Goal: Transaction & Acquisition: Purchase product/service

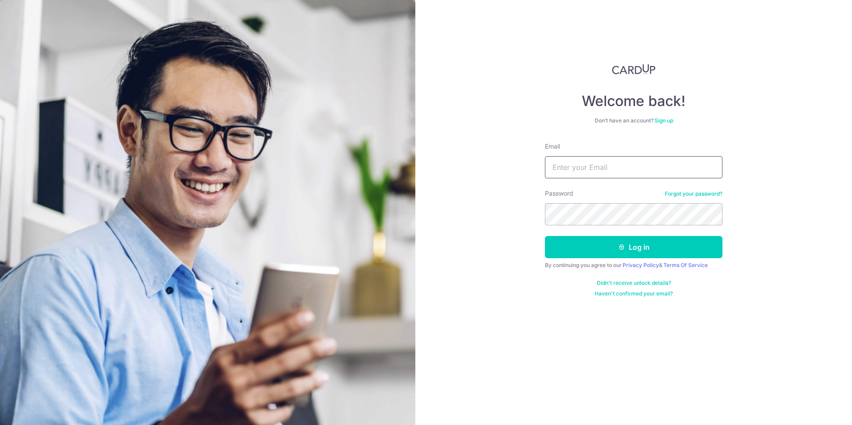
type input "[EMAIL_ADDRESS][DOMAIN_NAME]"
click at [545, 236] on button "Log in" at bounding box center [634, 247] width 178 height 22
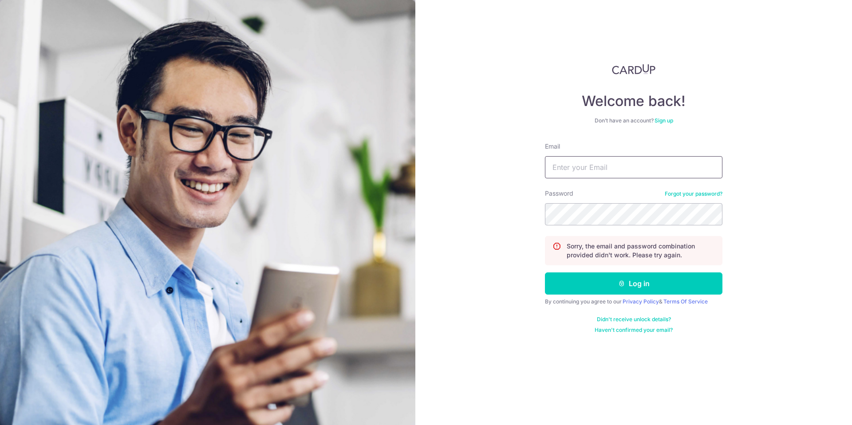
click at [619, 169] on input "Email" at bounding box center [634, 167] width 178 height 22
type input "[EMAIL_ADDRESS][DOMAIN_NAME]"
click at [545, 272] on button "Log in" at bounding box center [634, 283] width 178 height 22
click at [624, 161] on input "Email" at bounding box center [634, 167] width 178 height 22
type input "[EMAIL_ADDRESS][DOMAIN_NAME]"
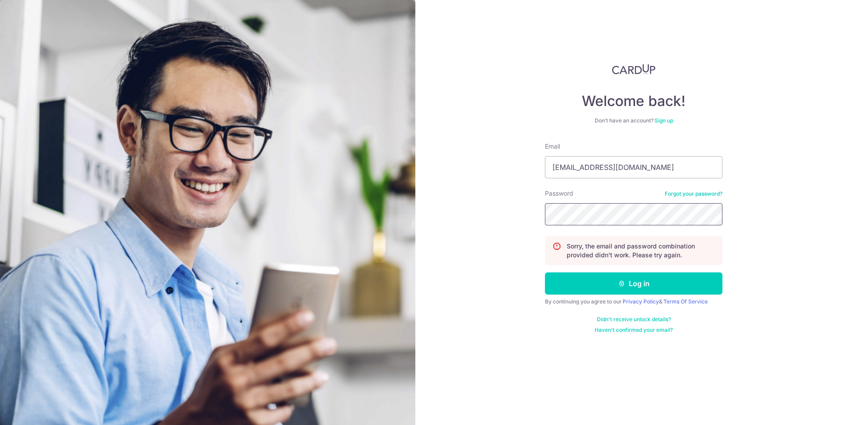
click at [545, 272] on button "Log in" at bounding box center [634, 283] width 178 height 22
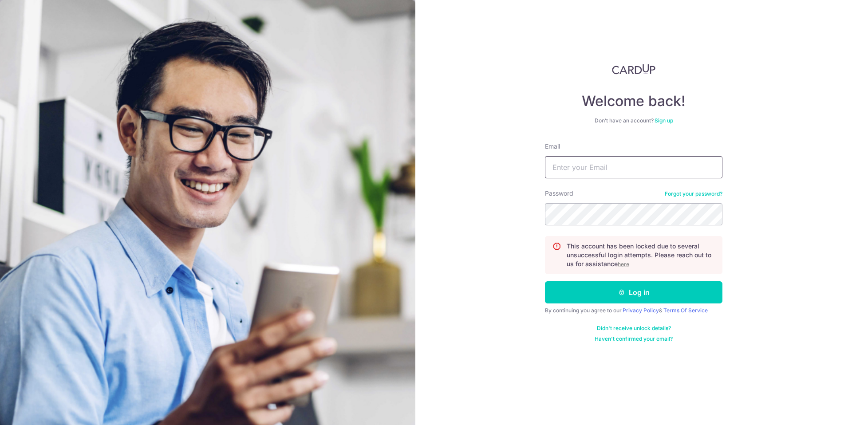
click at [652, 161] on input "Email" at bounding box center [634, 167] width 178 height 22
type input "[EMAIL_ADDRESS][DOMAIN_NAME]"
click at [545, 281] on button "Log in" at bounding box center [634, 292] width 178 height 22
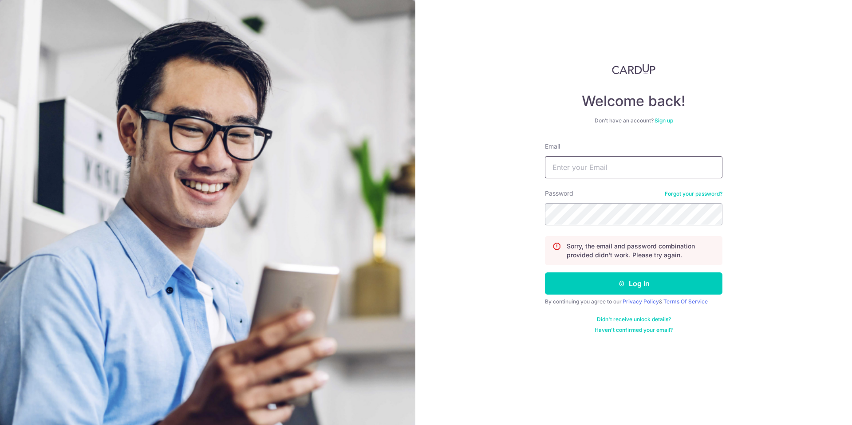
click at [665, 160] on input "Email" at bounding box center [634, 167] width 178 height 22
type input "[EMAIL_ADDRESS][DOMAIN_NAME]"
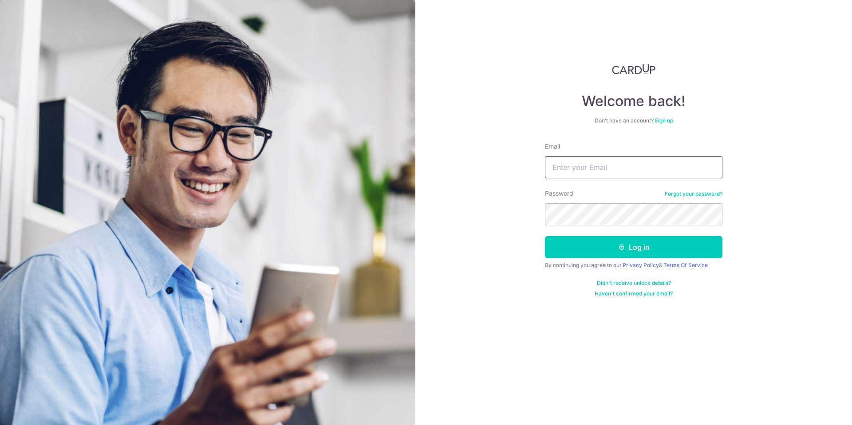
click at [597, 170] on input "Email" at bounding box center [634, 167] width 178 height 22
type input "[EMAIL_ADDRESS][DOMAIN_NAME]"
click at [545, 236] on button "Log in" at bounding box center [634, 247] width 178 height 22
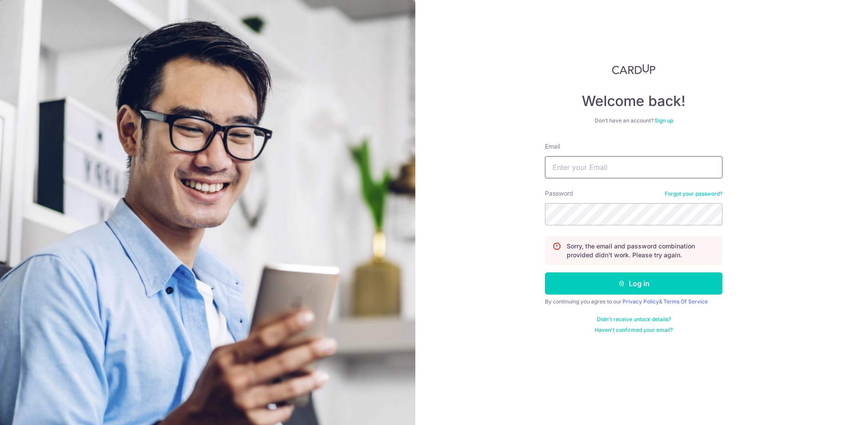
click at [623, 172] on input "Email" at bounding box center [634, 167] width 178 height 22
type input "[EMAIL_ADDRESS][DOMAIN_NAME]"
click at [545, 272] on button "Log in" at bounding box center [634, 283] width 178 height 22
click at [683, 188] on form "Email Password Forgot your password? Sorry, the email and password combination …" at bounding box center [634, 238] width 178 height 192
click at [683, 192] on link "Forgot your password?" at bounding box center [694, 193] width 58 height 7
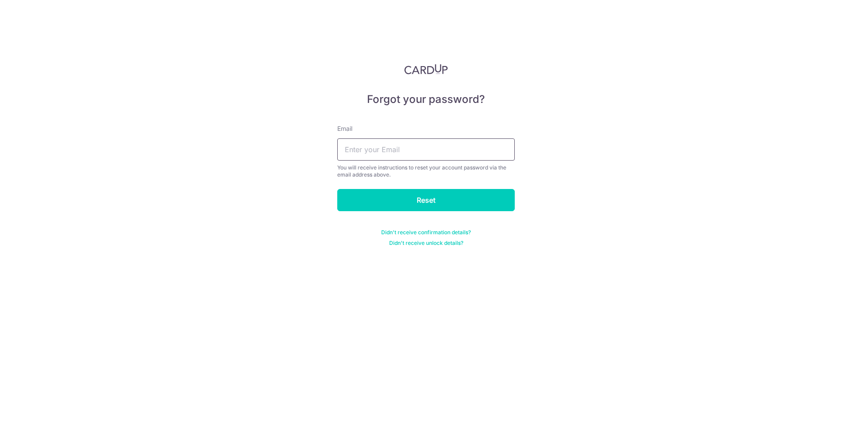
click at [453, 151] on input "text" at bounding box center [426, 149] width 178 height 22
type input "[EMAIL_ADDRESS][DOMAIN_NAME]"
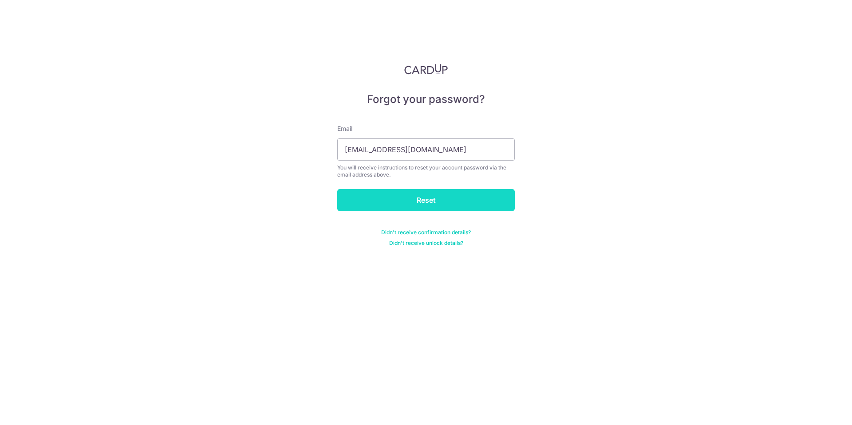
click at [438, 199] on input "Reset" at bounding box center [426, 200] width 178 height 22
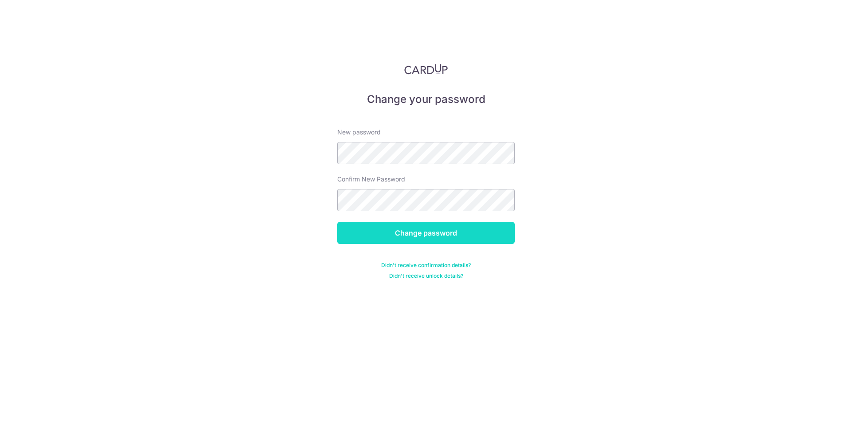
click at [457, 238] on input "Change password" at bounding box center [426, 233] width 178 height 22
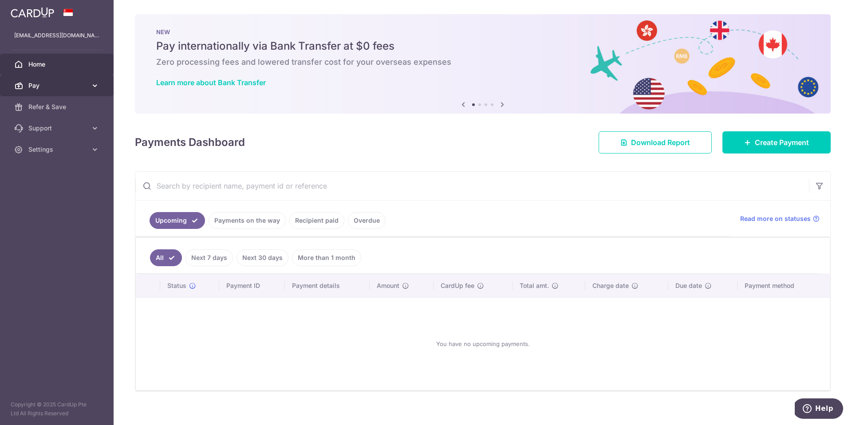
click at [72, 84] on span "Pay" at bounding box center [57, 85] width 59 height 9
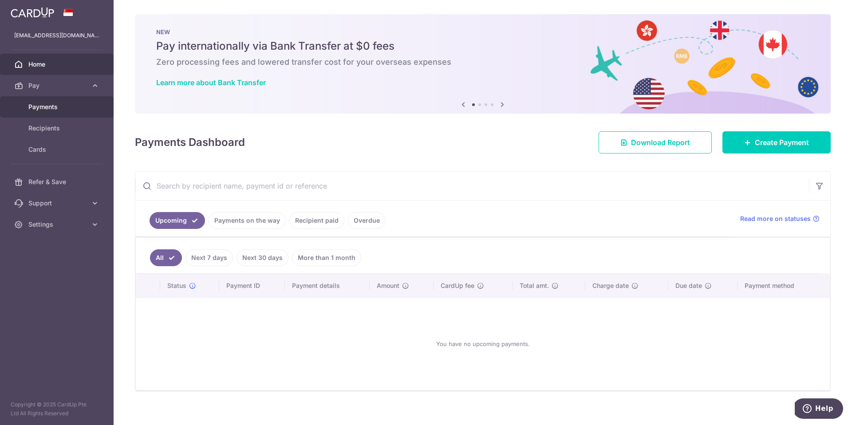
click at [54, 105] on span "Payments" at bounding box center [57, 107] width 59 height 9
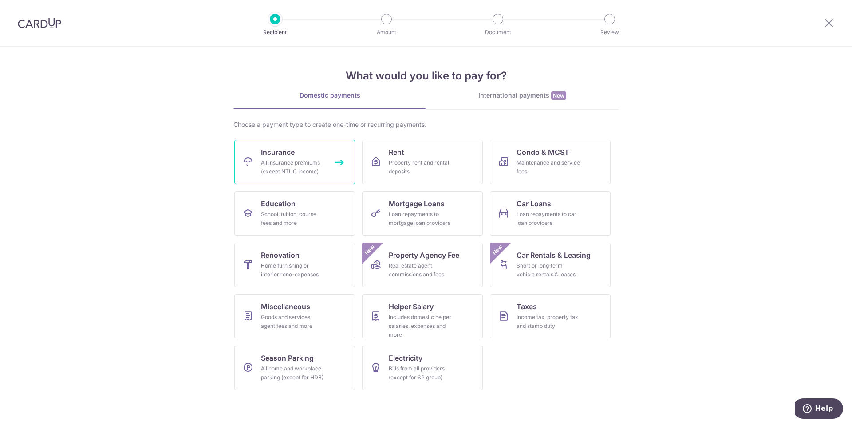
click at [303, 162] on div "All insurance premiums (except NTUC Income)" at bounding box center [293, 167] width 64 height 18
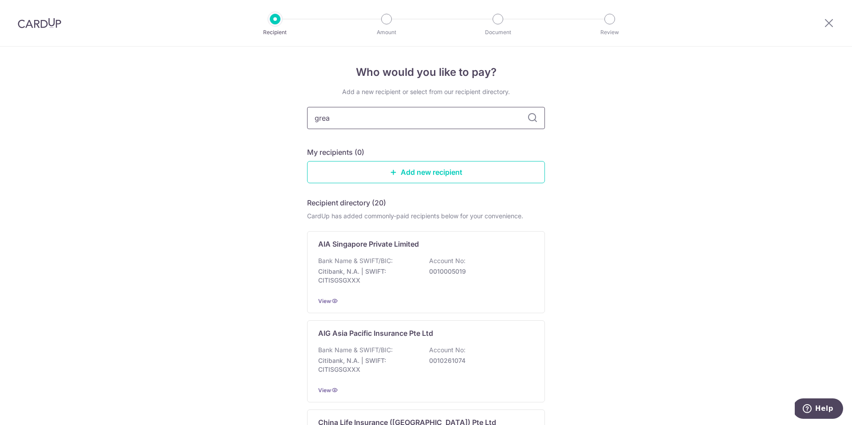
type input "great"
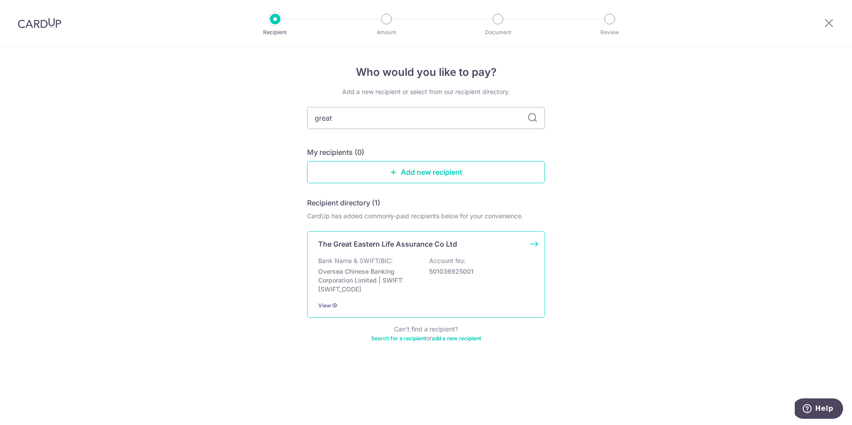
click at [380, 275] on p "Oversea Chinese Banking Corporation Limited | SWIFT: OCBCSGSGXXX" at bounding box center [367, 280] width 99 height 27
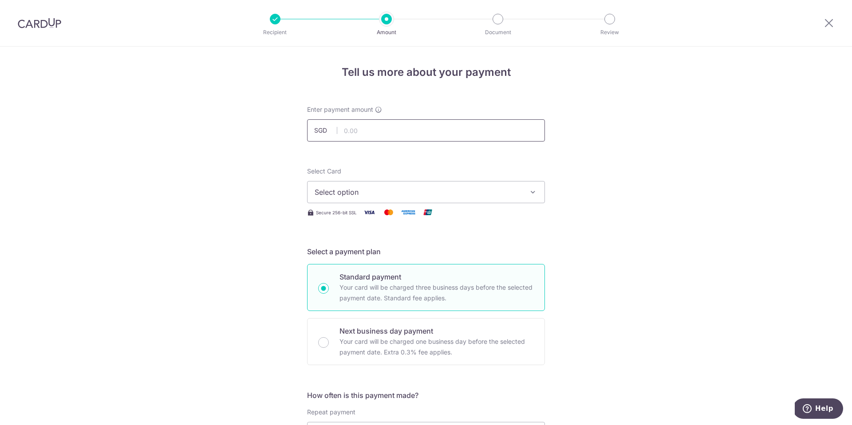
click at [394, 133] on input "text" at bounding box center [426, 130] width 238 height 22
type input "240.01"
click at [402, 195] on span "Select option" at bounding box center [418, 192] width 207 height 11
click at [383, 213] on span "Add credit card" at bounding box center [434, 217] width 207 height 9
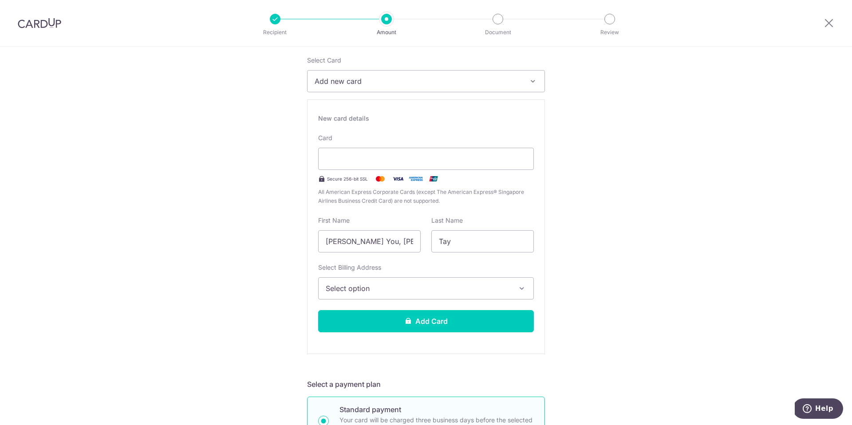
scroll to position [111, 0]
click at [430, 286] on span "Select option" at bounding box center [418, 288] width 185 height 11
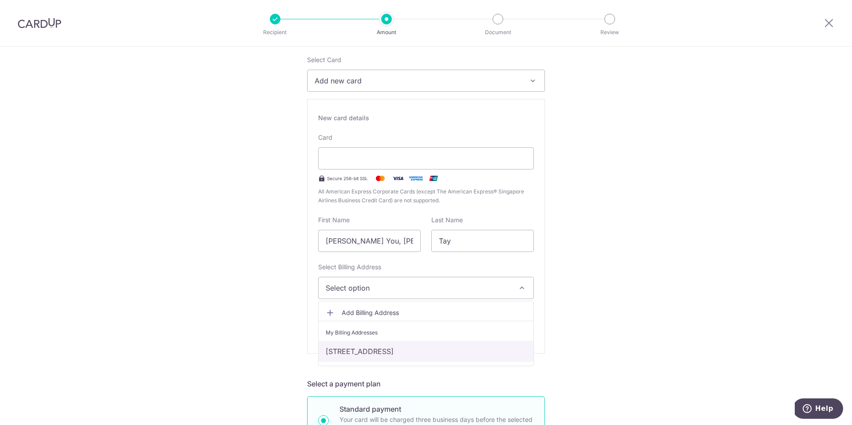
click at [428, 353] on link "[STREET_ADDRESS]" at bounding box center [426, 351] width 215 height 21
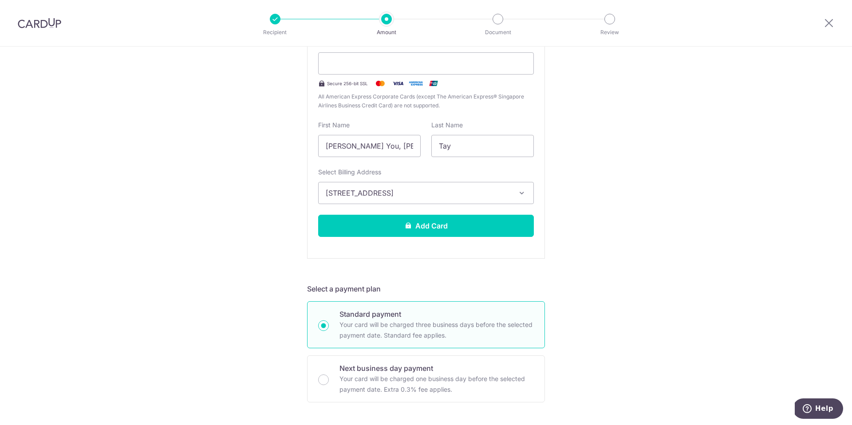
scroll to position [224, 0]
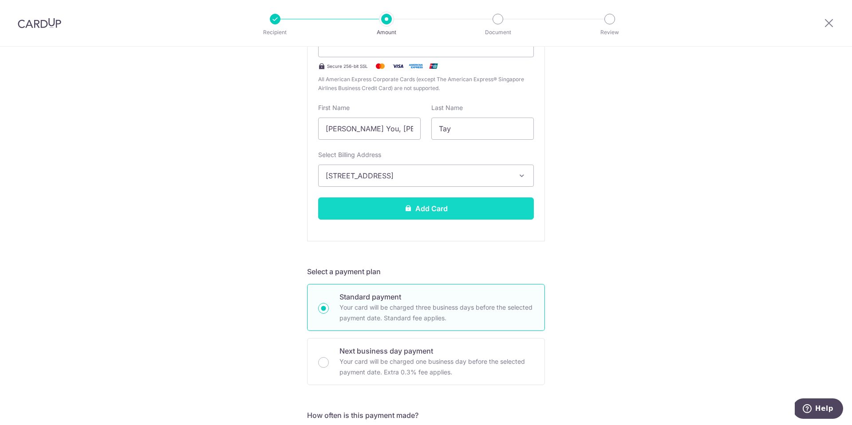
click at [497, 211] on button "Add Card" at bounding box center [426, 208] width 216 height 22
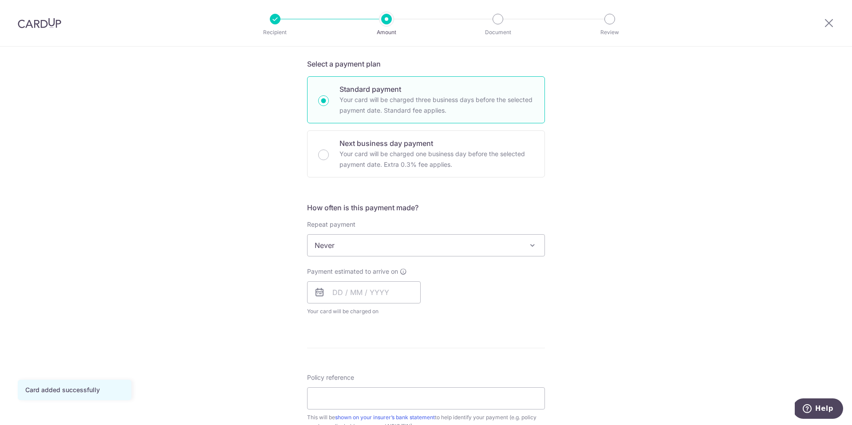
scroll to position [189, 0]
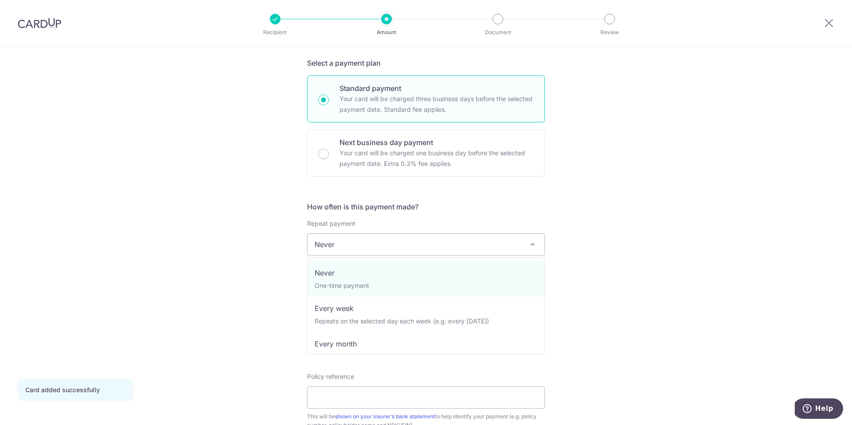
click at [486, 248] on span "Never" at bounding box center [426, 244] width 237 height 21
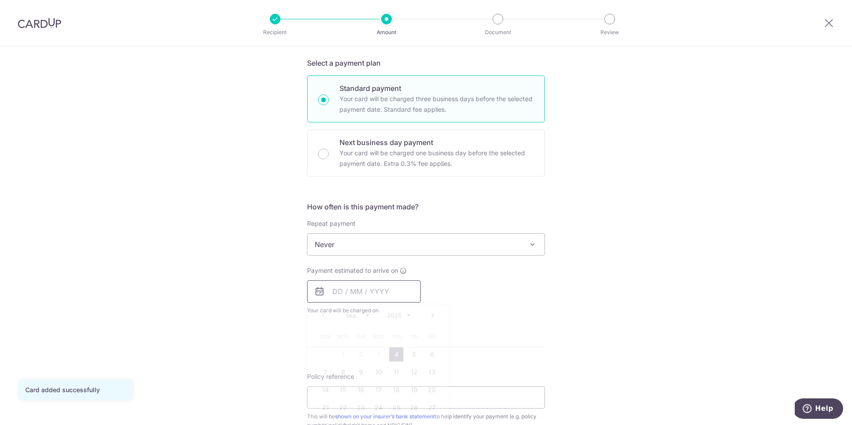
click at [337, 294] on input "text" at bounding box center [364, 291] width 114 height 22
click at [398, 352] on link "4" at bounding box center [396, 354] width 14 height 14
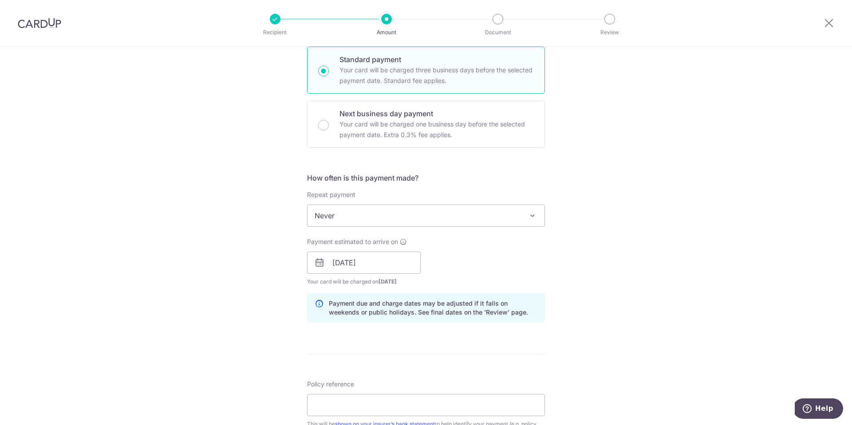
scroll to position [225, 0]
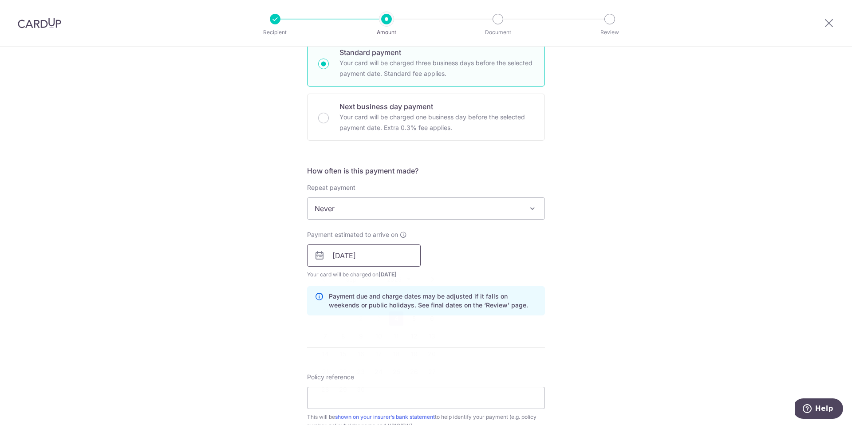
click at [374, 256] on input "04/09/2025" at bounding box center [364, 256] width 114 height 22
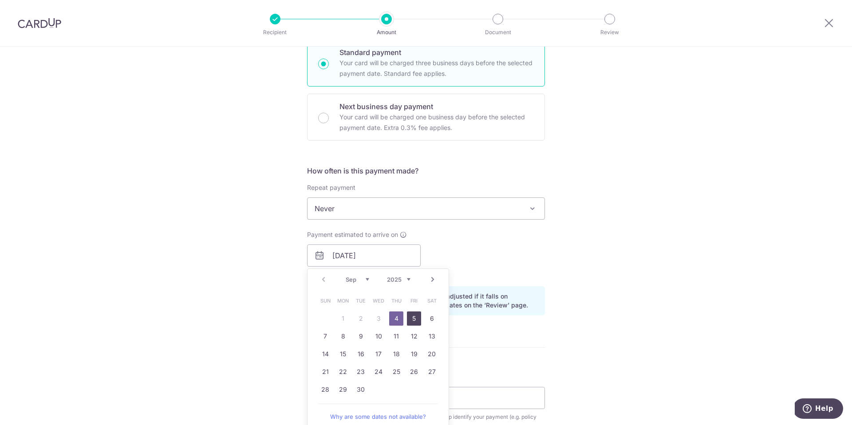
click at [412, 316] on link "5" at bounding box center [414, 319] width 14 height 14
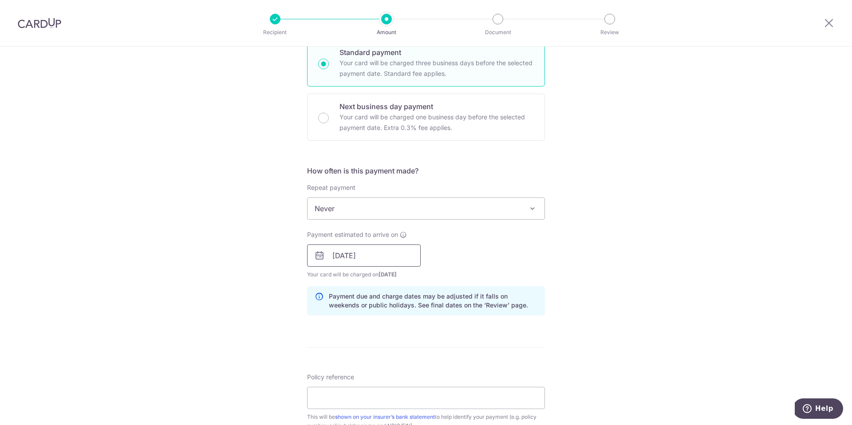
click at [403, 255] on input "[DATE]" at bounding box center [364, 256] width 114 height 22
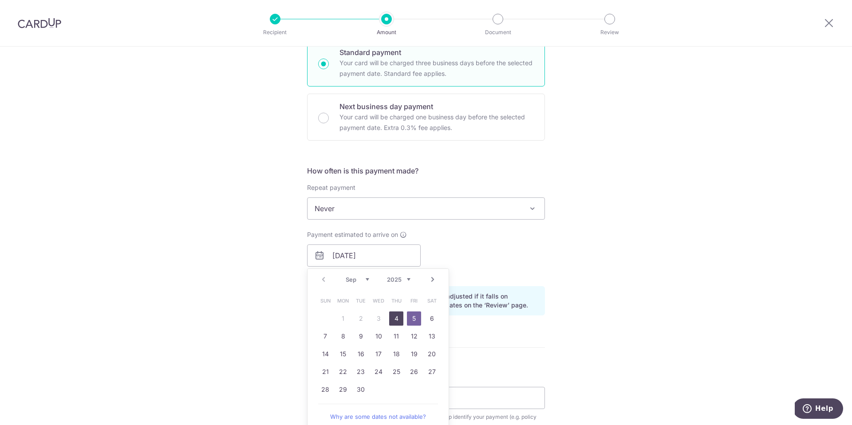
click at [397, 314] on link "4" at bounding box center [396, 319] width 14 height 14
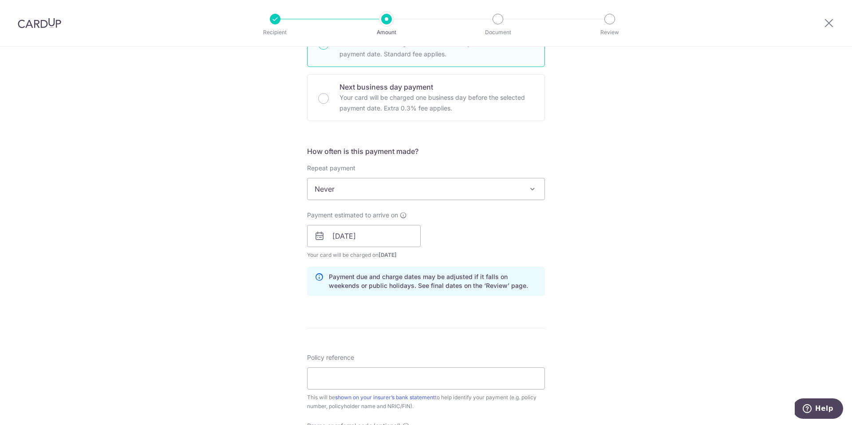
scroll to position [245, 0]
click at [408, 233] on input "04/09/2025" at bounding box center [364, 235] width 114 height 22
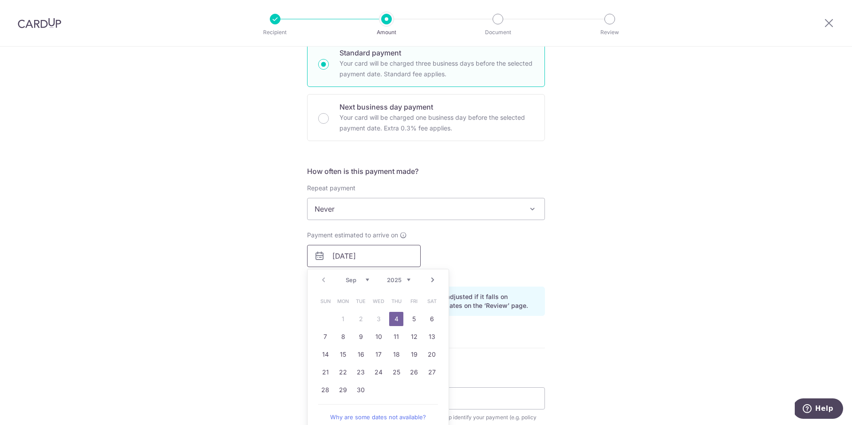
scroll to position [217, 0]
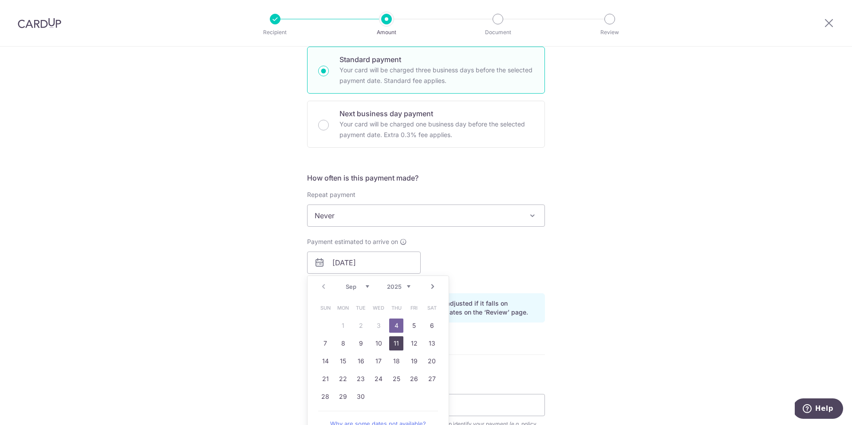
click at [392, 339] on link "11" at bounding box center [396, 343] width 14 height 14
type input "11/09/2025"
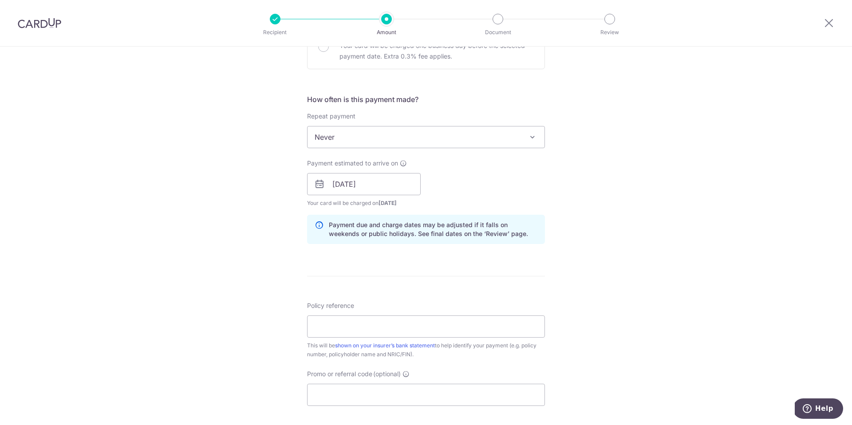
scroll to position [297, 0]
click at [436, 331] on input "Policy reference" at bounding box center [426, 326] width 238 height 22
type input "0214935298"
click at [401, 170] on div "Payment estimated to arrive on 11/09/2025 Prev Next Sep Oct Nov Dec 2025 2026 2…" at bounding box center [364, 182] width 114 height 49
click at [401, 181] on input "11/09/2025" at bounding box center [364, 183] width 114 height 22
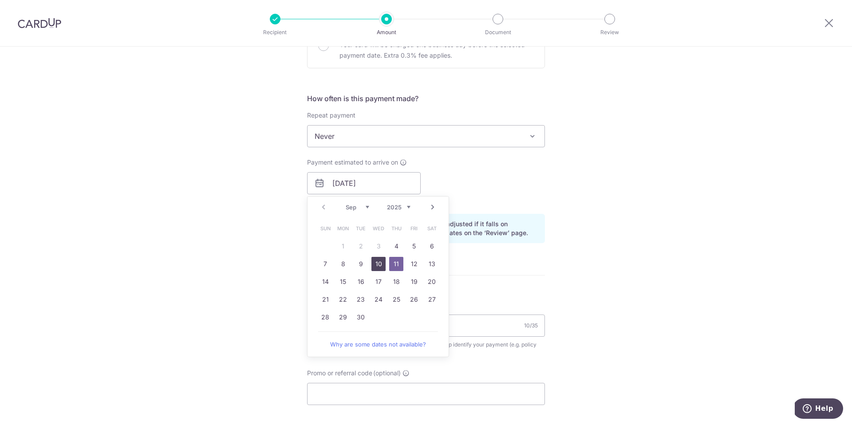
click at [381, 268] on link "10" at bounding box center [378, 264] width 14 height 14
type input "[DATE]"
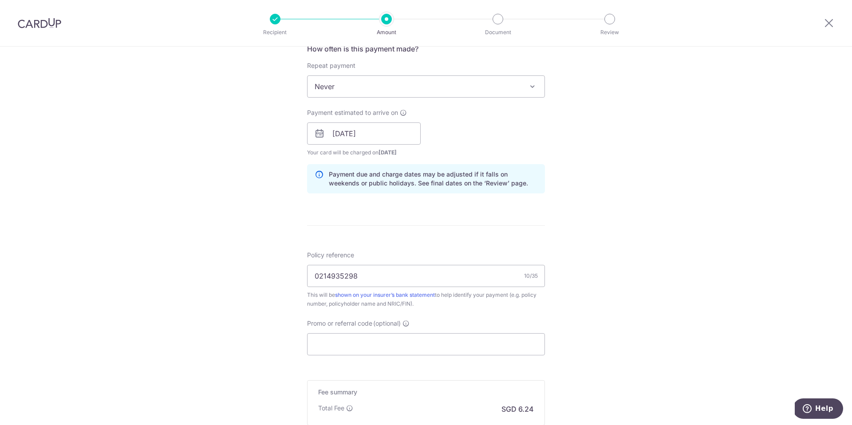
scroll to position [347, 0]
click at [517, 340] on input "Promo or referral code (optional)" at bounding box center [426, 344] width 238 height 22
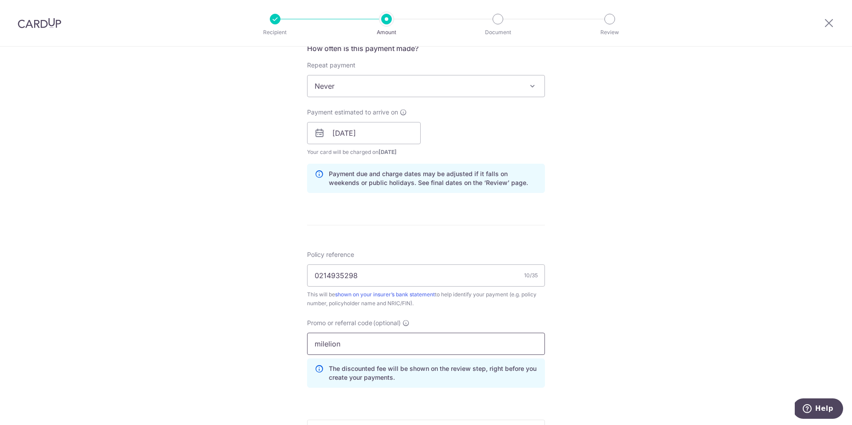
type input "milelion"
click button "Add Card" at bounding box center [0, 0] width 0 height 0
click at [580, 331] on div "Tell us more about your payment Enter payment amount SGD 240.01 240.01 Card add…" at bounding box center [426, 139] width 852 height 879
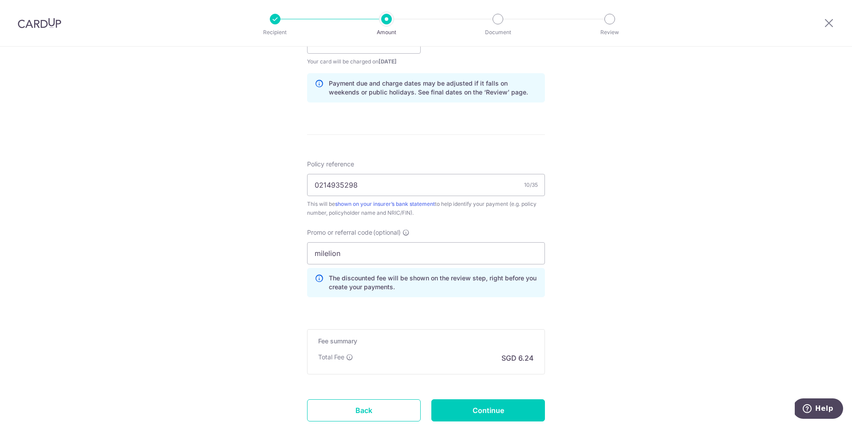
scroll to position [493, 0]
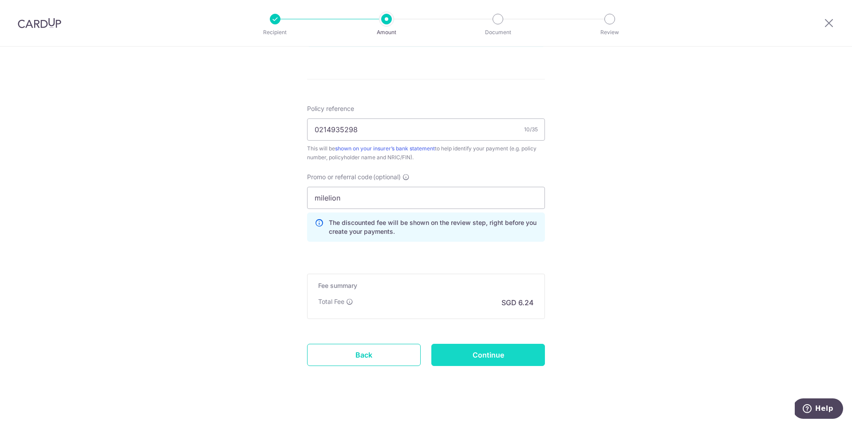
click at [505, 356] on input "Continue" at bounding box center [488, 355] width 114 height 22
type input "Create Schedule"
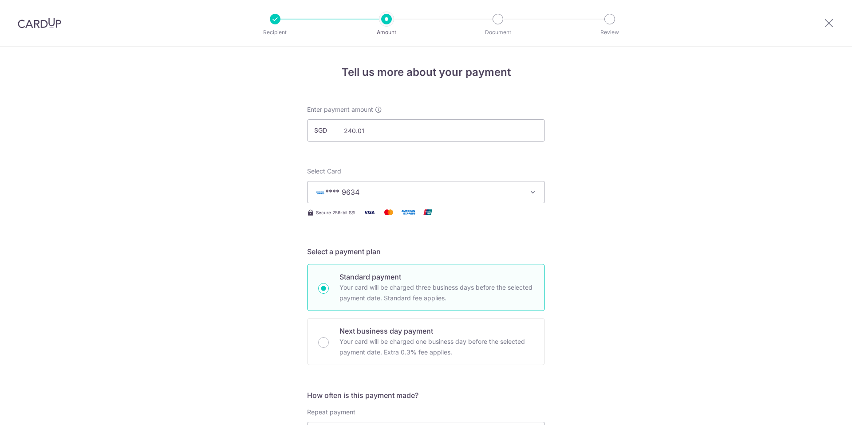
scroll to position [513, 0]
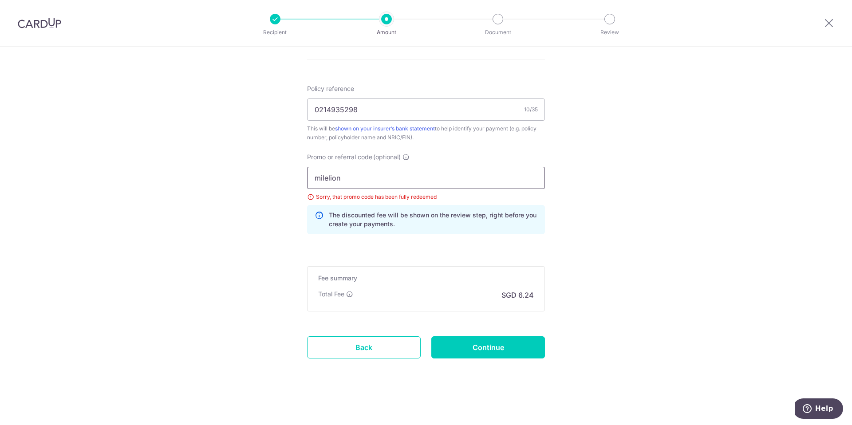
click at [384, 180] on input "milelion" at bounding box center [426, 178] width 238 height 22
paste input "MCTAX25N"
type input "MCTAX25N"
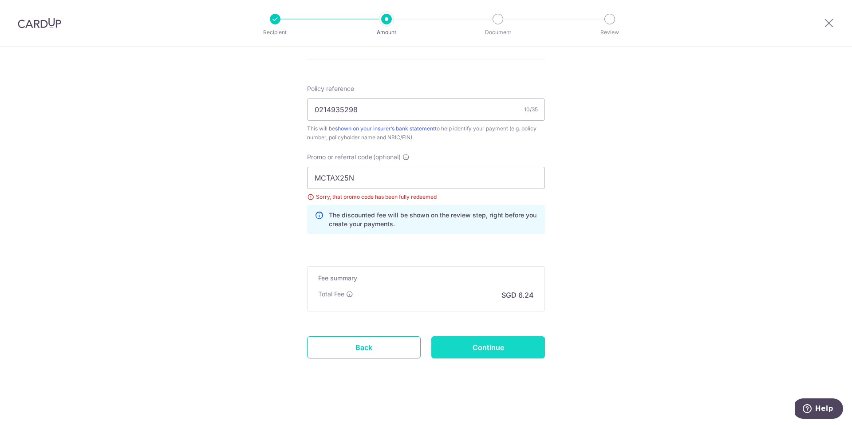
click at [485, 344] on input "Continue" at bounding box center [488, 347] width 114 height 22
type input "Update Schedule"
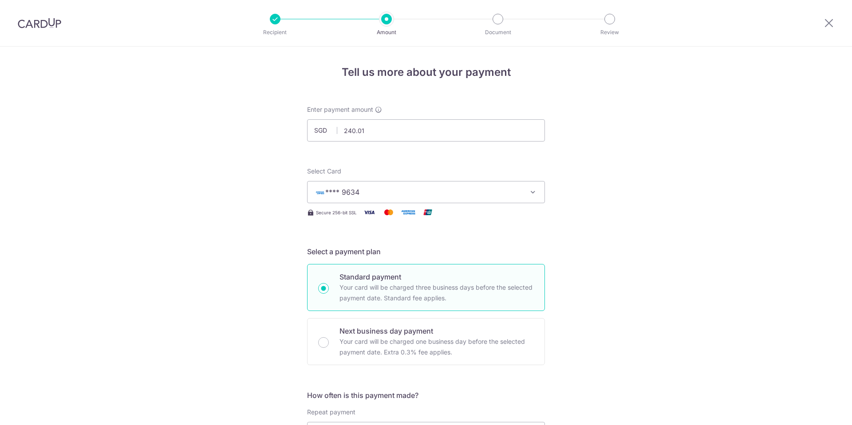
scroll to position [513, 0]
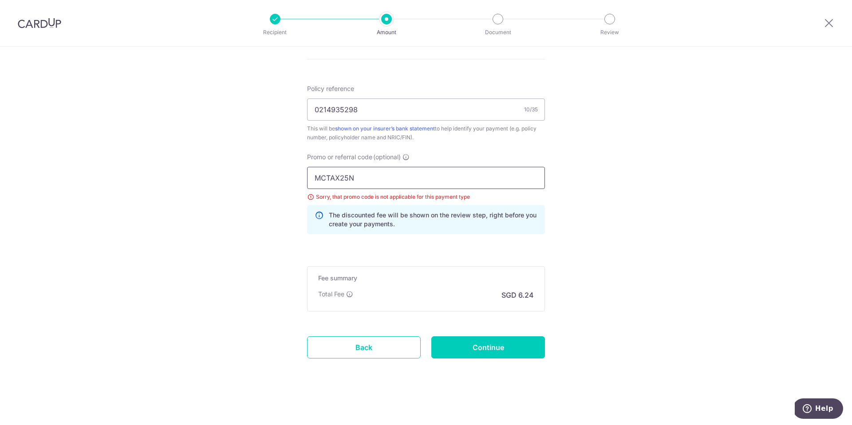
click at [431, 180] on input "MCTAX25N" at bounding box center [426, 178] width 238 height 22
paste input "OFF225"
type input "OFF225"
click at [515, 350] on input "Continue" at bounding box center [488, 347] width 114 height 22
type input "Update Schedule"
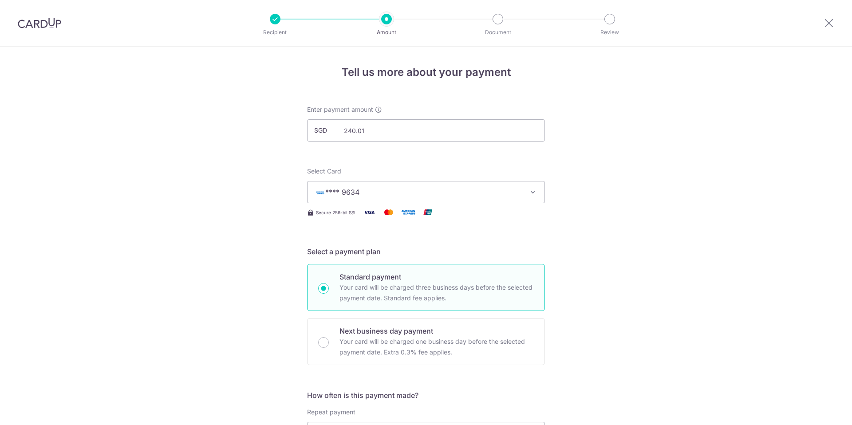
scroll to position [513, 0]
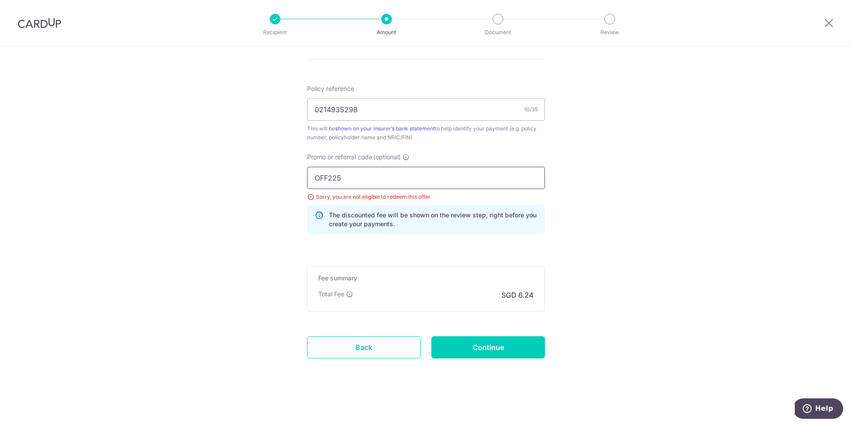
click at [387, 173] on input "OFF225" at bounding box center [426, 178] width 238 height 22
click at [509, 348] on input "Continue" at bounding box center [488, 347] width 114 height 22
type input "Update Schedule"
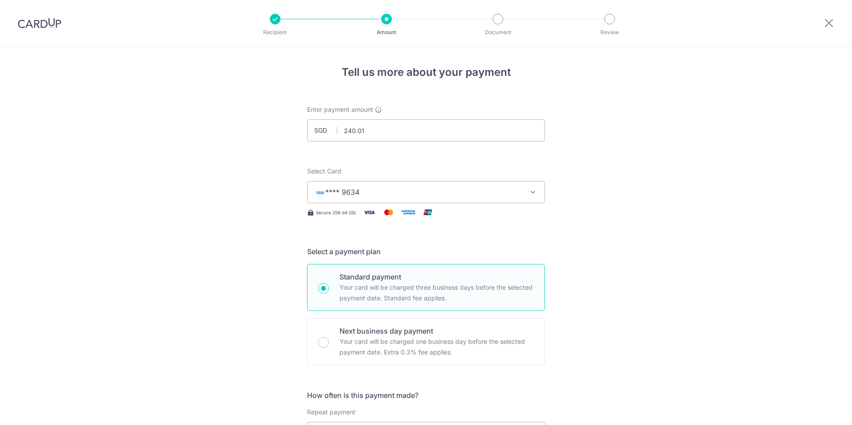
scroll to position [513, 0]
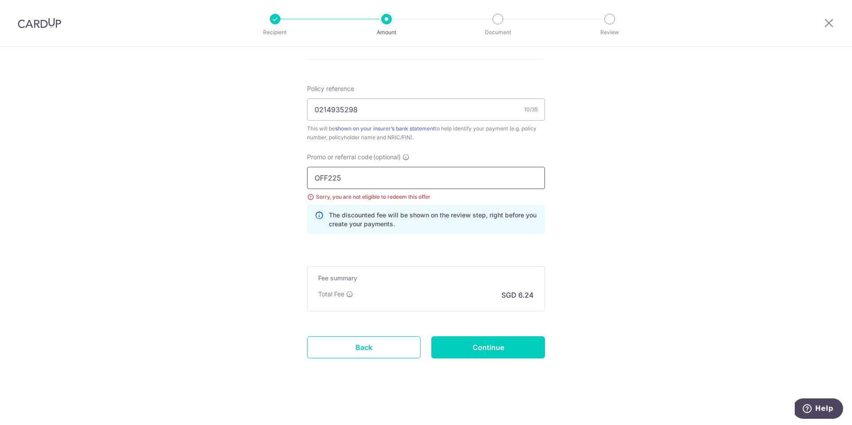
click at [428, 179] on input "OFF225" at bounding box center [426, 178] width 238 height 22
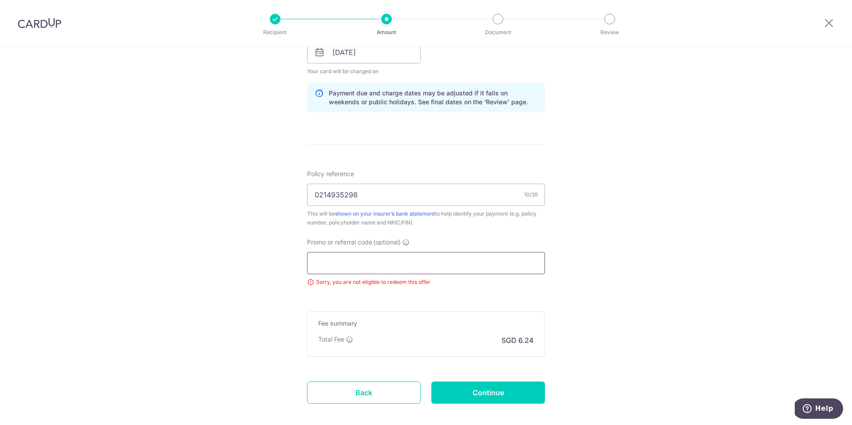
scroll to position [434, 0]
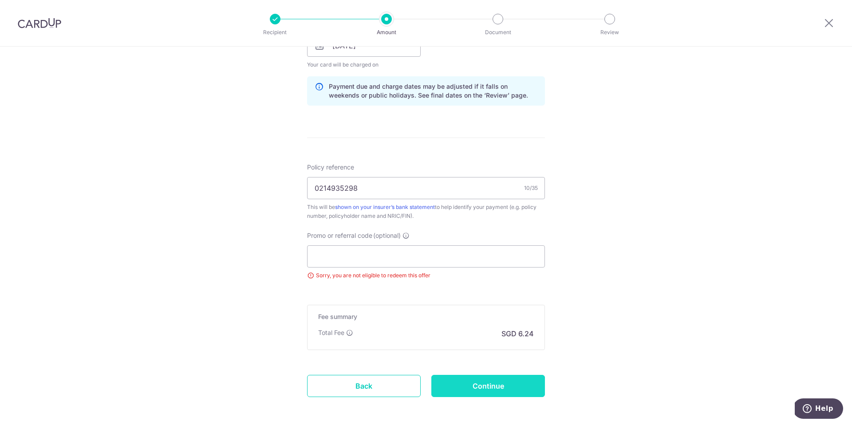
click at [512, 382] on input "Continue" at bounding box center [488, 386] width 114 height 22
type input "Update Schedule"
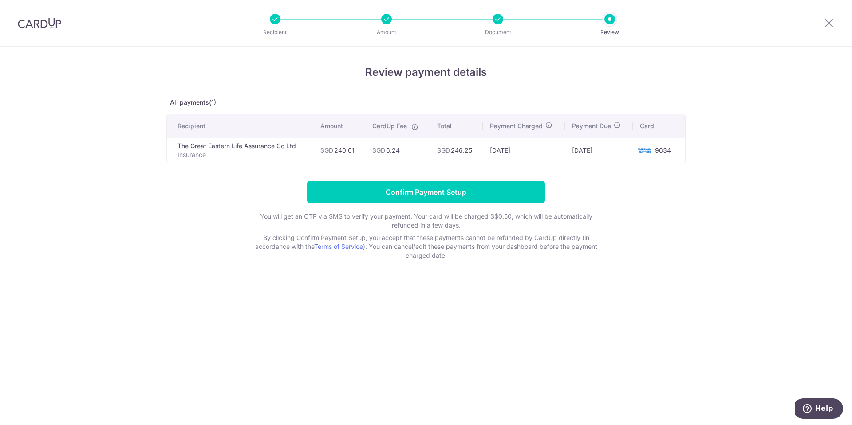
click at [503, 24] on div "Document" at bounding box center [498, 19] width 11 height 11
click at [833, 21] on icon at bounding box center [829, 22] width 11 height 11
click at [349, 150] on td "SGD 240.01" at bounding box center [339, 150] width 52 height 25
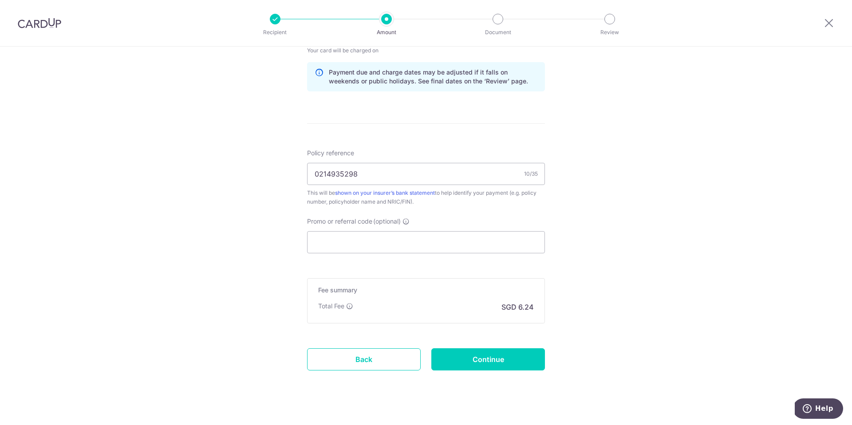
scroll to position [461, 0]
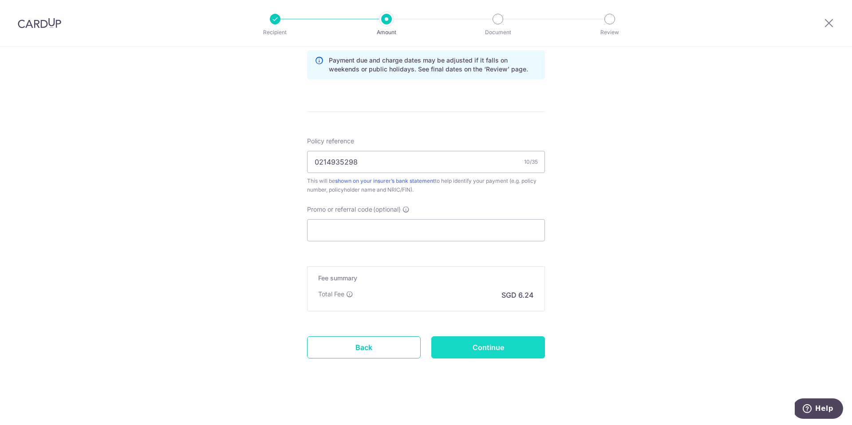
click at [516, 349] on input "Continue" at bounding box center [488, 347] width 114 height 22
type input "Update Schedule"
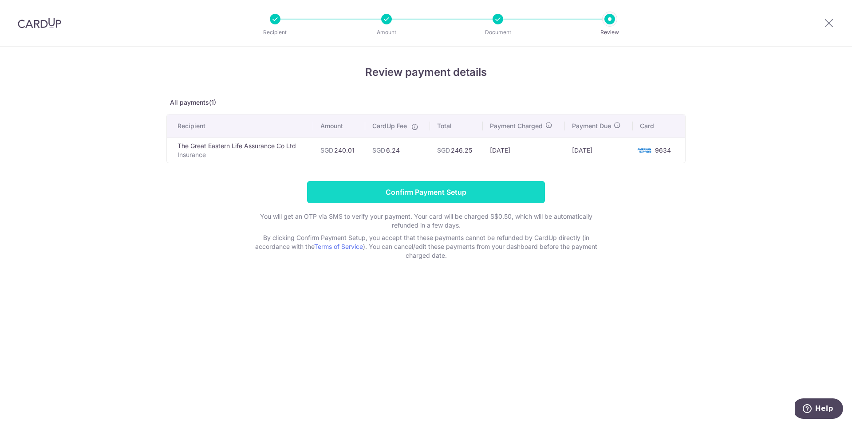
click at [458, 188] on input "Confirm Payment Setup" at bounding box center [426, 192] width 238 height 22
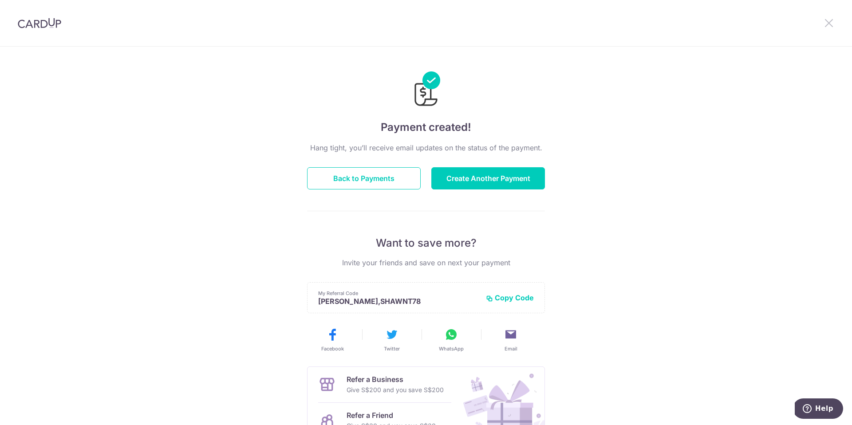
click at [829, 21] on icon at bounding box center [829, 22] width 11 height 11
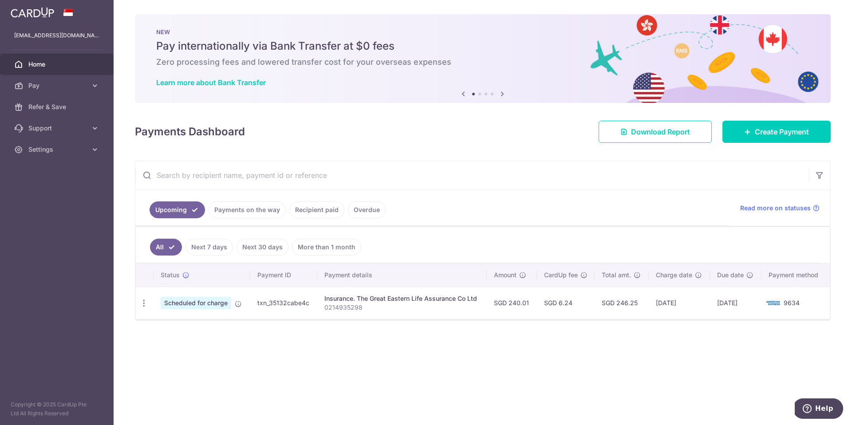
click at [467, 214] on ul "Upcoming Payments on the way Recipient paid Overdue" at bounding box center [432, 208] width 594 height 36
click at [94, 150] on icon at bounding box center [95, 149] width 9 height 9
click at [92, 86] on icon at bounding box center [95, 85] width 9 height 9
click at [46, 158] on link "Cards" at bounding box center [57, 149] width 114 height 21
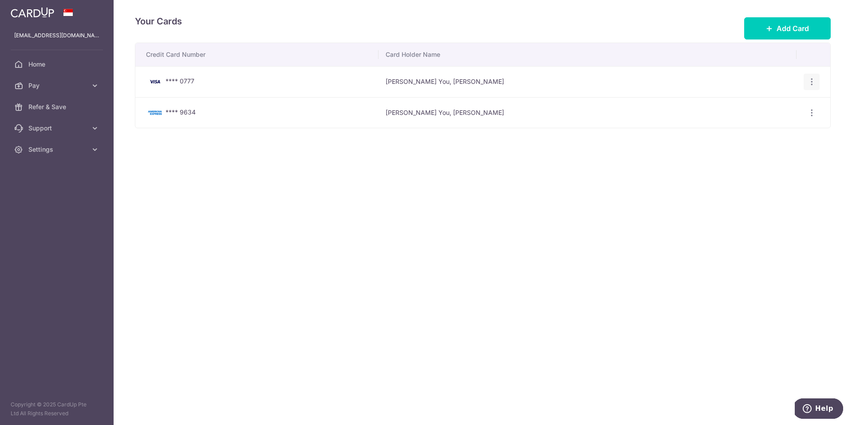
click at [808, 82] on icon "button" at bounding box center [811, 81] width 9 height 9
click at [757, 130] on span "Delete" at bounding box center [782, 127] width 60 height 11
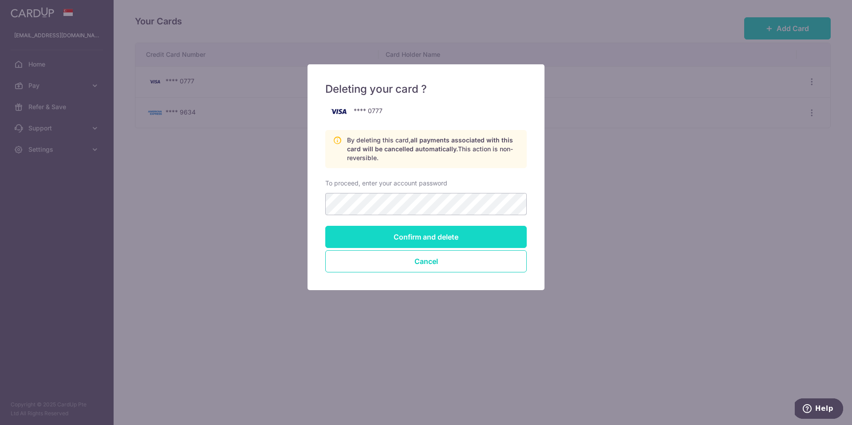
click at [426, 236] on input "Confirm and delete" at bounding box center [425, 237] width 201 height 22
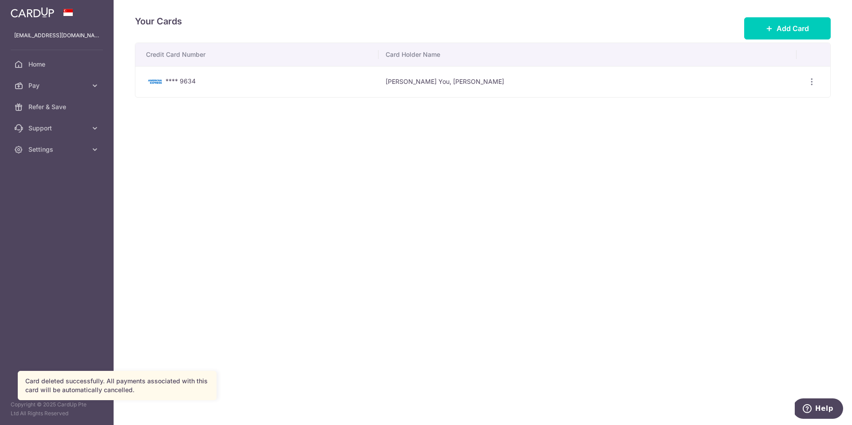
click at [543, 167] on div "Your Cards Add Card Credit Card Number Card Holder Name **** 9634 [PERSON_NAME]…" at bounding box center [483, 212] width 738 height 425
click at [50, 67] on span "Home" at bounding box center [57, 64] width 59 height 9
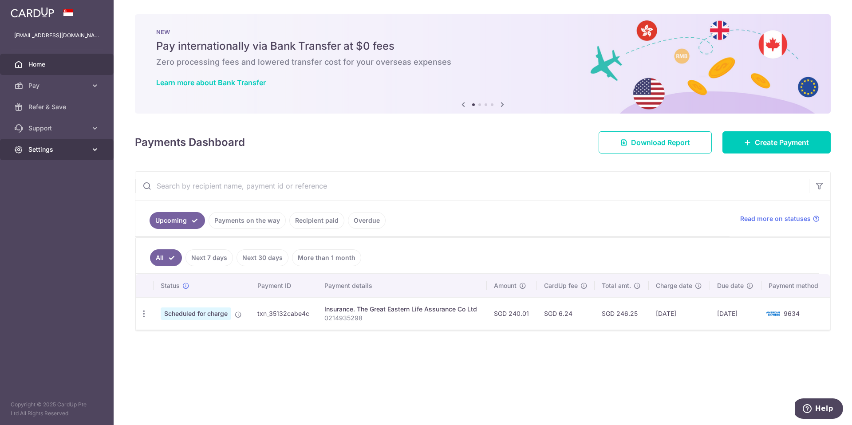
click at [91, 147] on icon at bounding box center [95, 149] width 9 height 9
click at [45, 170] on span "Account" at bounding box center [57, 170] width 59 height 9
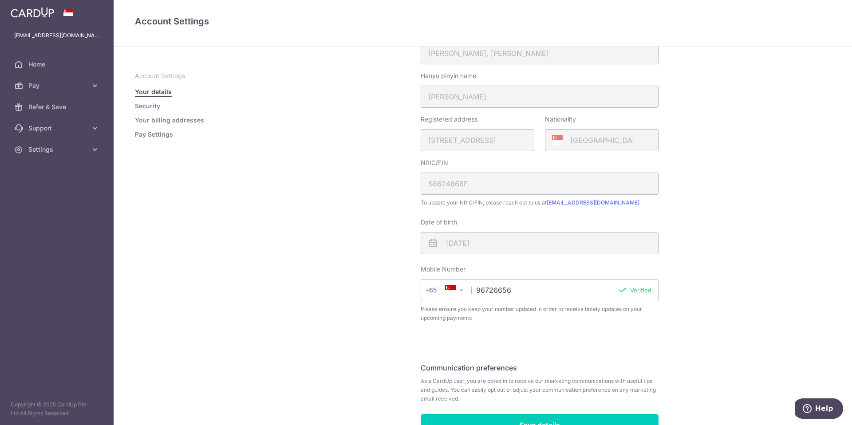
scroll to position [181, 0]
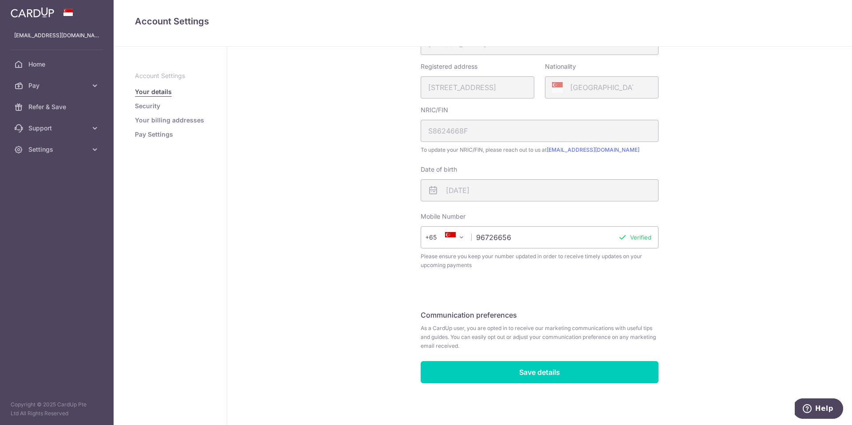
click at [167, 134] on link "Pay Settings" at bounding box center [154, 134] width 38 height 9
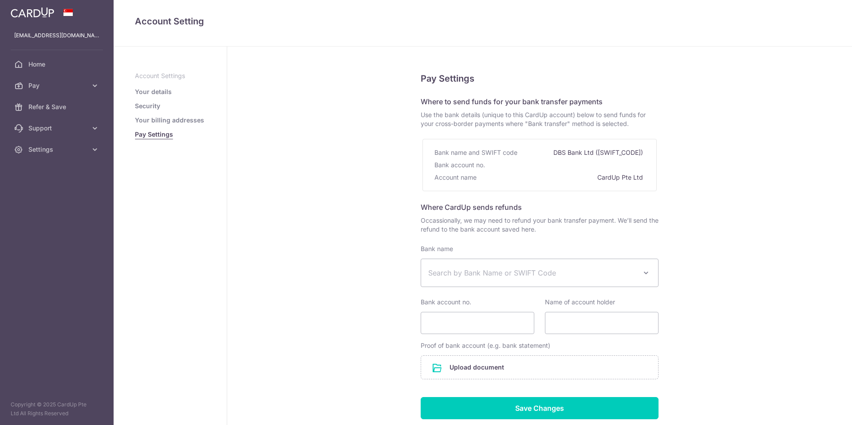
select select
click at [30, 5] on link at bounding box center [32, 12] width 51 height 16
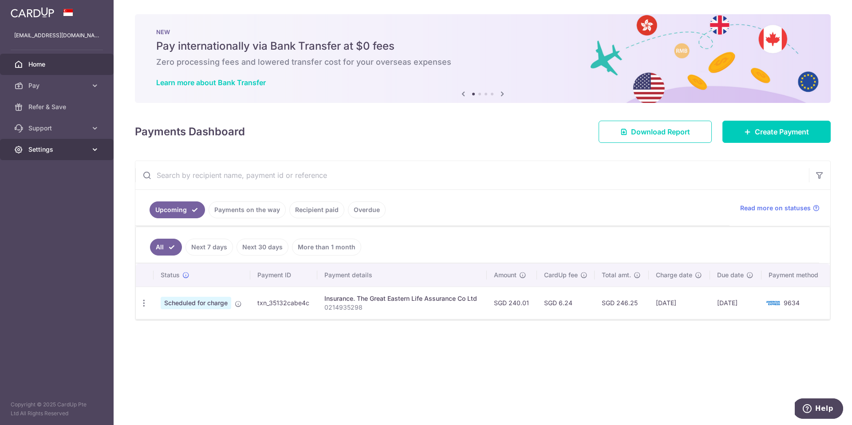
click at [97, 149] on icon at bounding box center [95, 149] width 9 height 9
click at [47, 193] on span "Logout" at bounding box center [57, 192] width 59 height 9
